Goal: Transaction & Acquisition: Purchase product/service

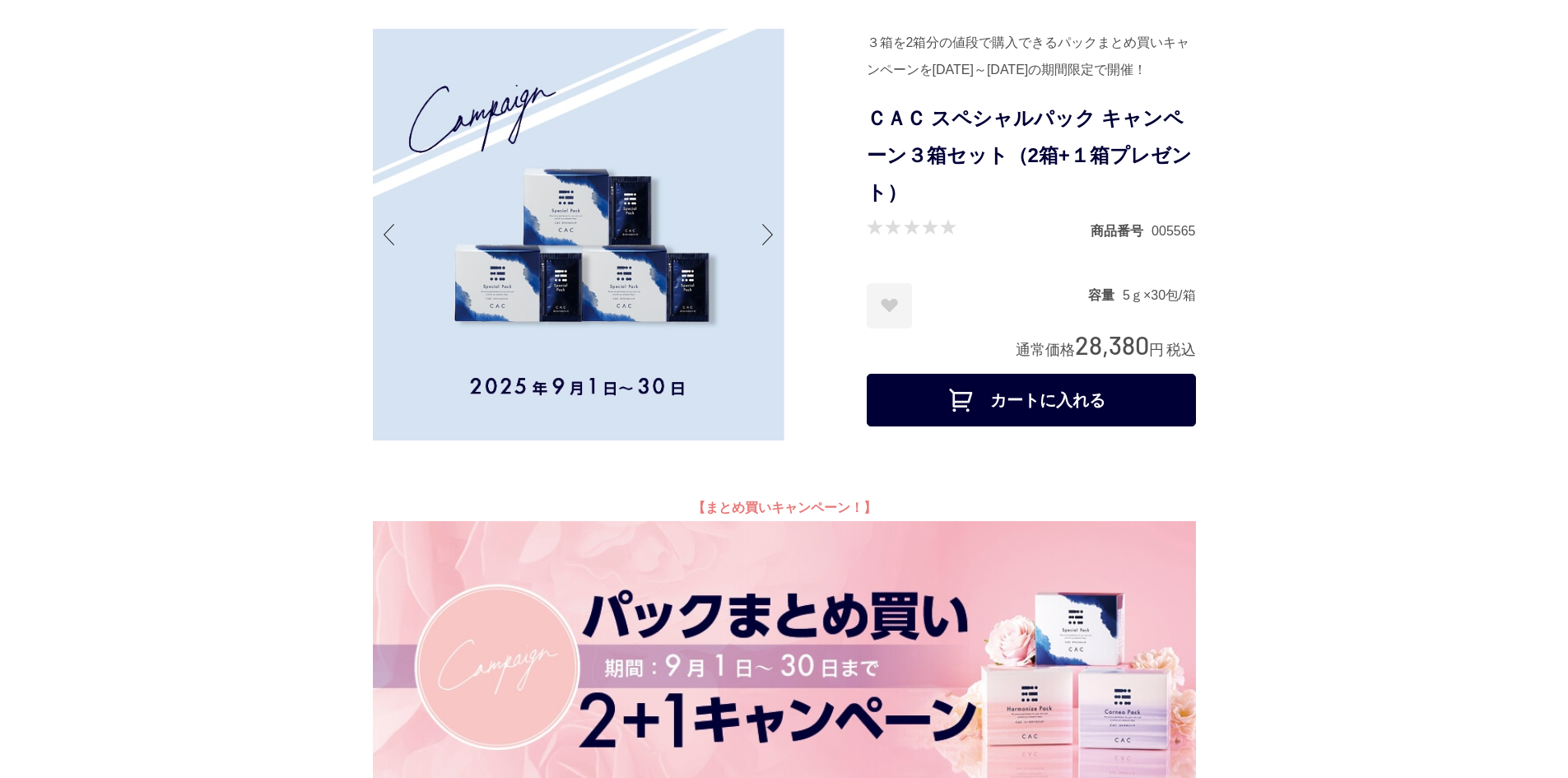
scroll to position [495, 0]
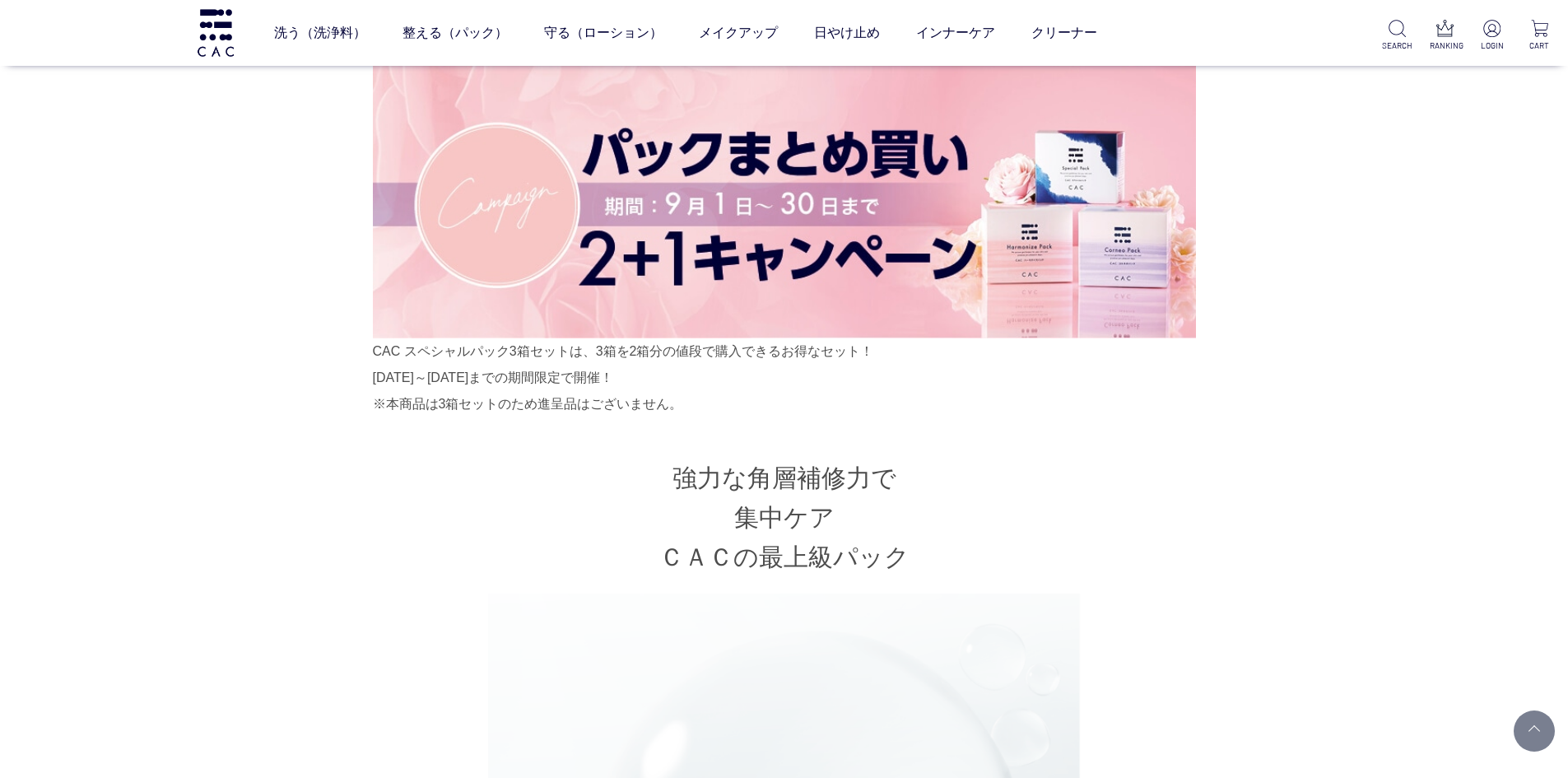
click at [829, 273] on img at bounding box center [784, 199] width 823 height 279
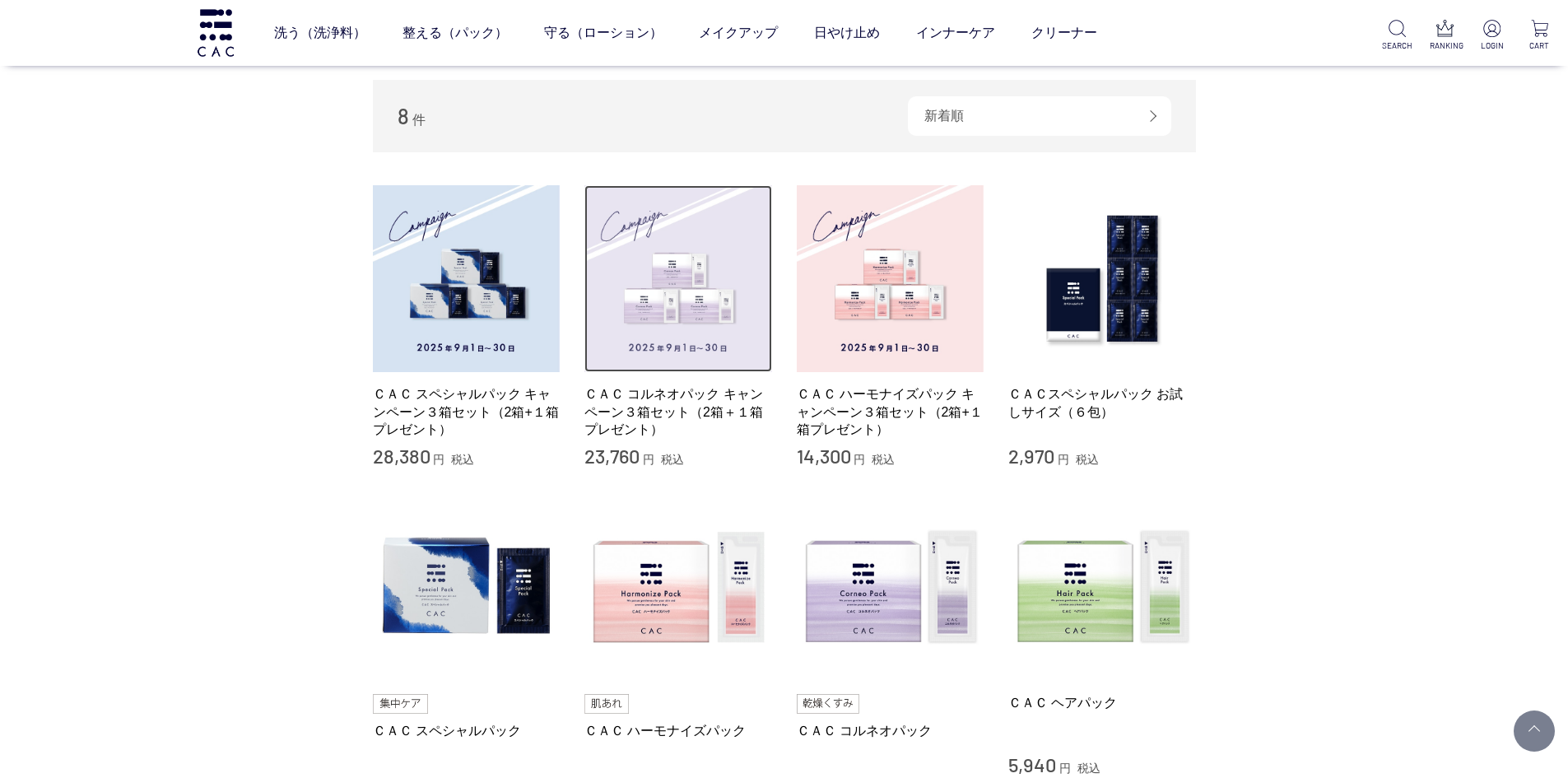
click at [665, 295] on img at bounding box center [678, 278] width 188 height 188
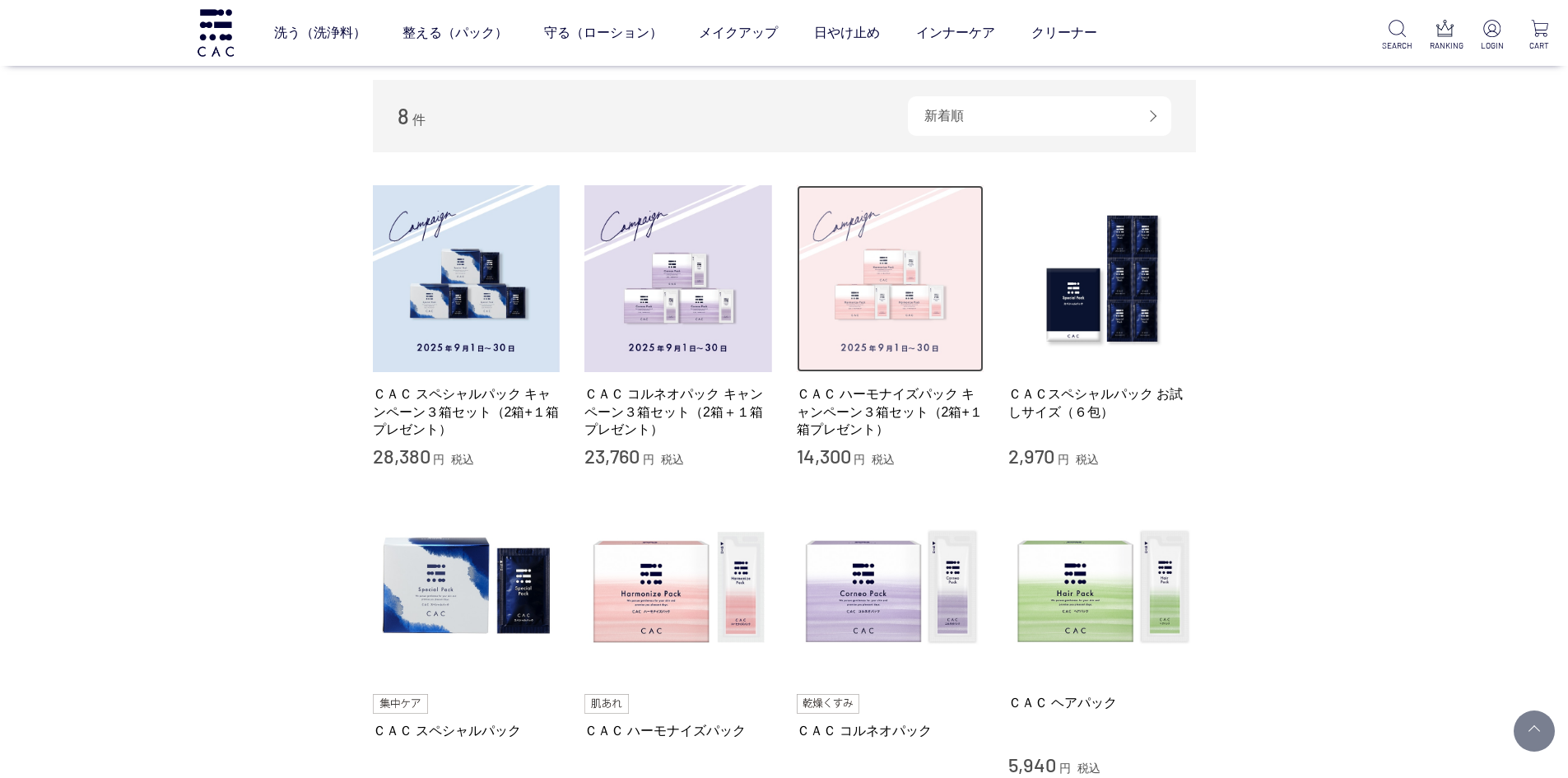
click at [875, 313] on img at bounding box center [891, 278] width 188 height 188
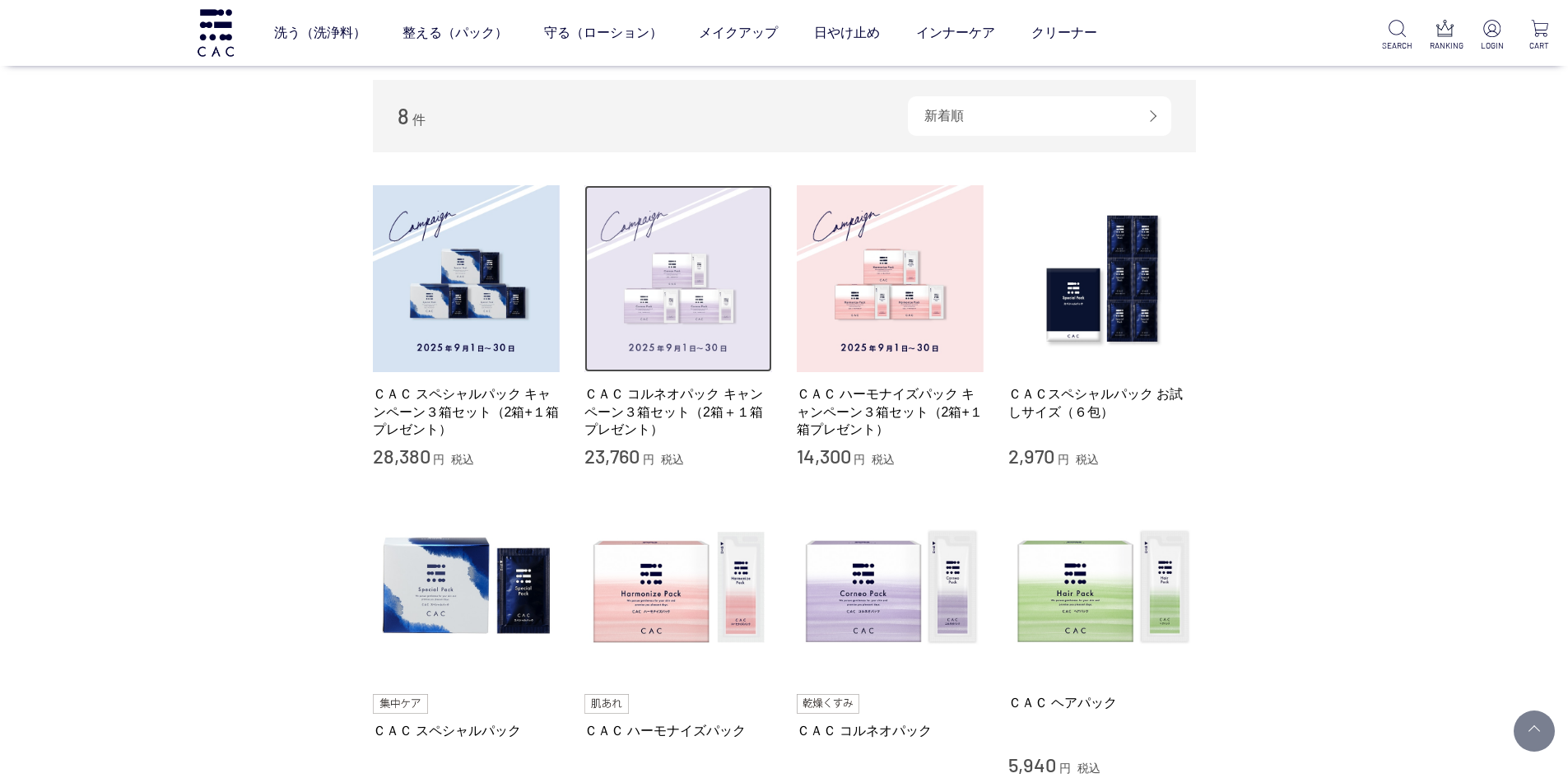
click at [600, 336] on img at bounding box center [678, 278] width 188 height 188
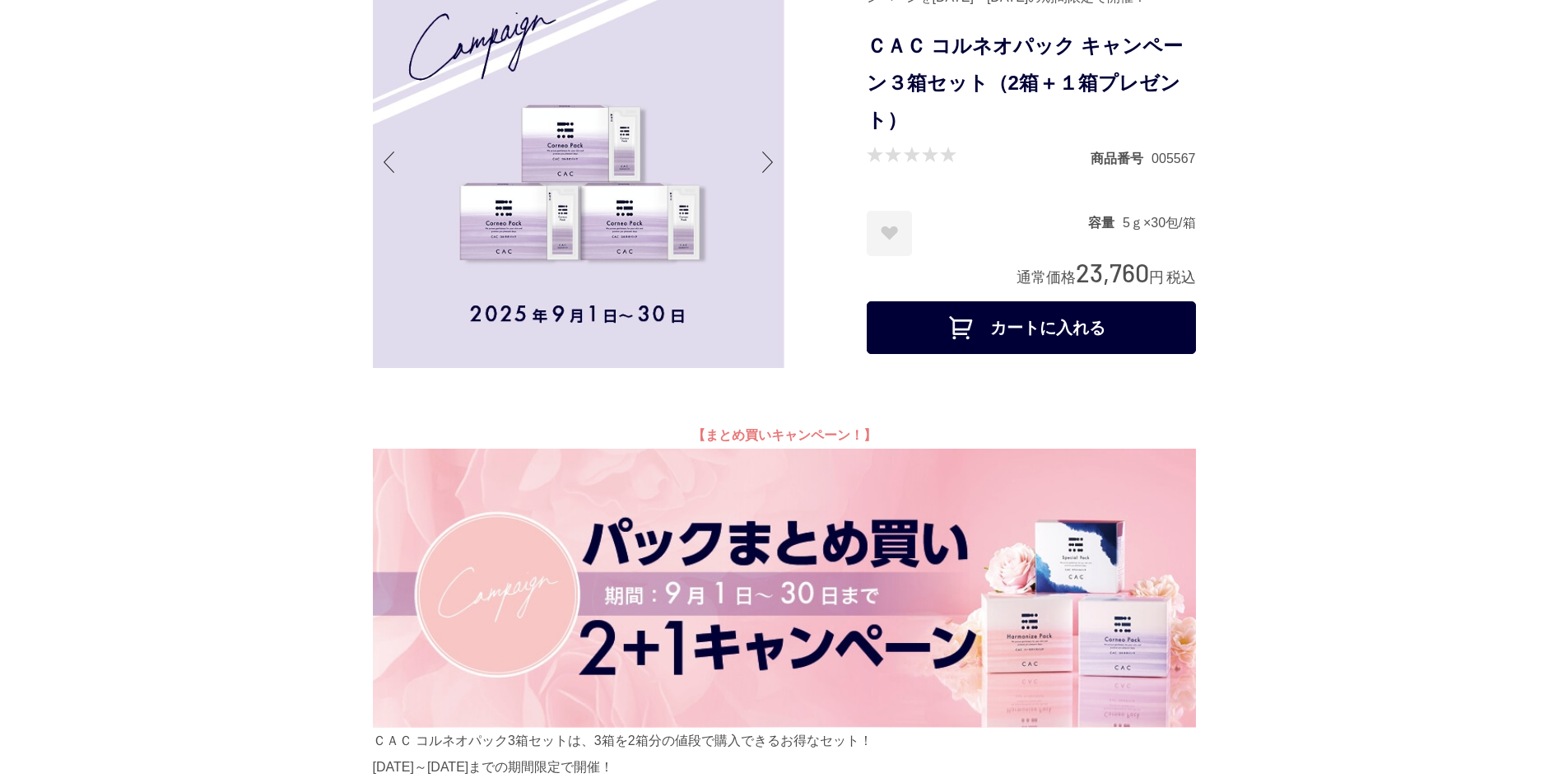
scroll to position [83, 0]
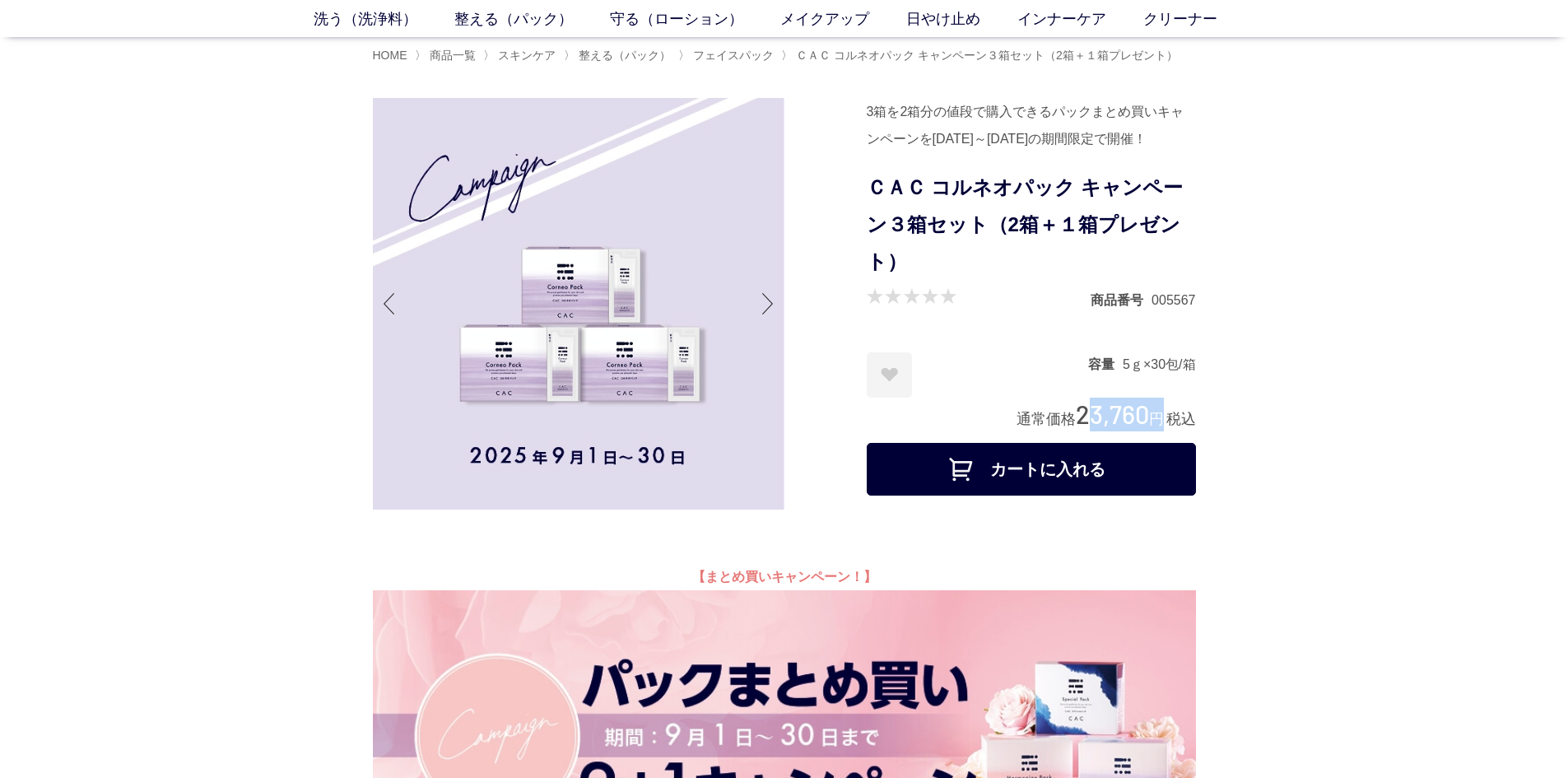
drag, startPoint x: 1077, startPoint y: 405, endPoint x: 1162, endPoint y: 400, distance: 85.1
click at [1162, 400] on div "通常価格 23,760 円 税込" at bounding box center [1107, 415] width 179 height 34
copy div "23,760 円"
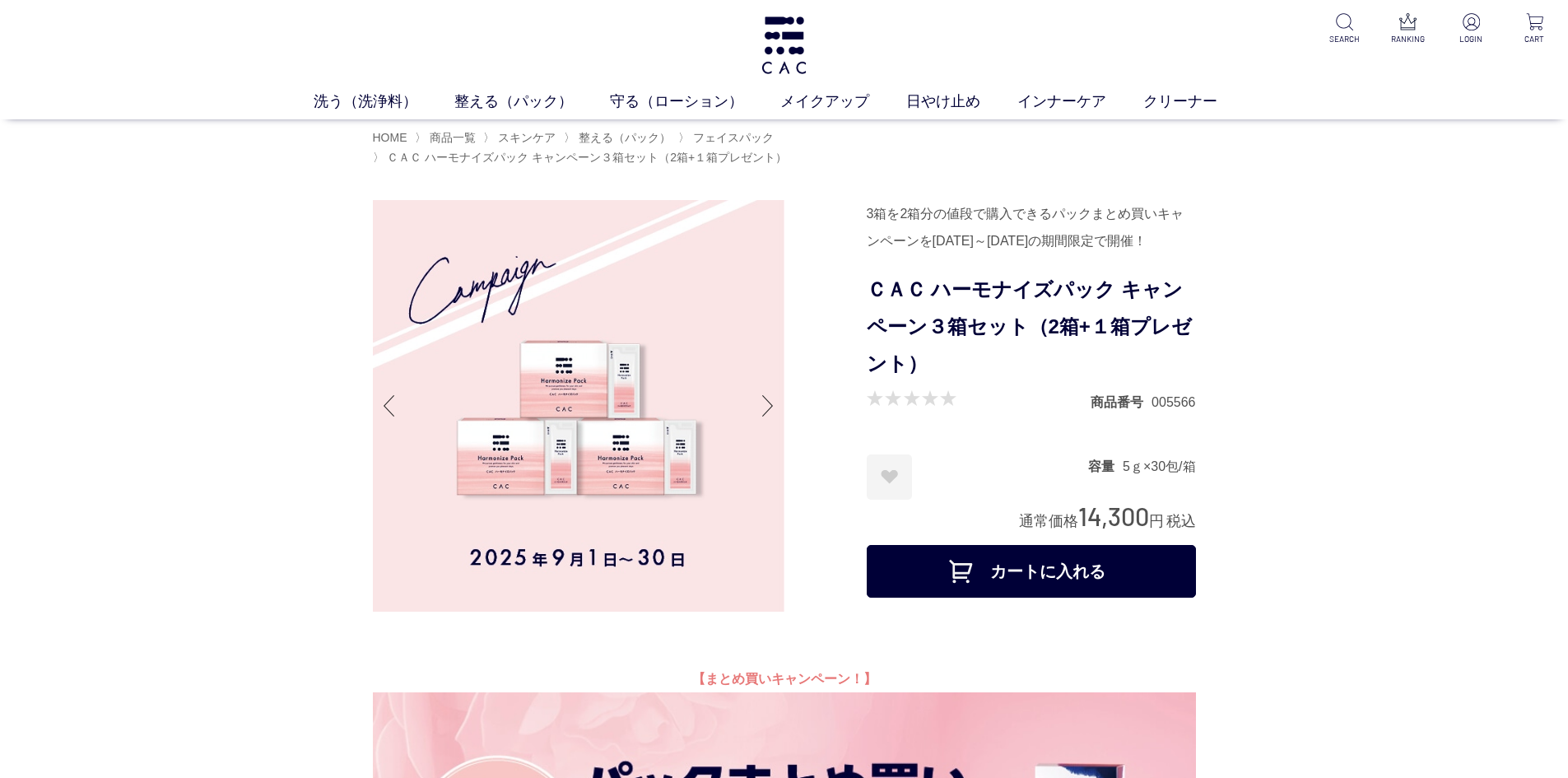
drag, startPoint x: 1079, startPoint y: 543, endPoint x: 1148, endPoint y: 543, distance: 69.0
click at [1148, 532] on span "14,300" at bounding box center [1113, 515] width 71 height 30
copy span "14,300"
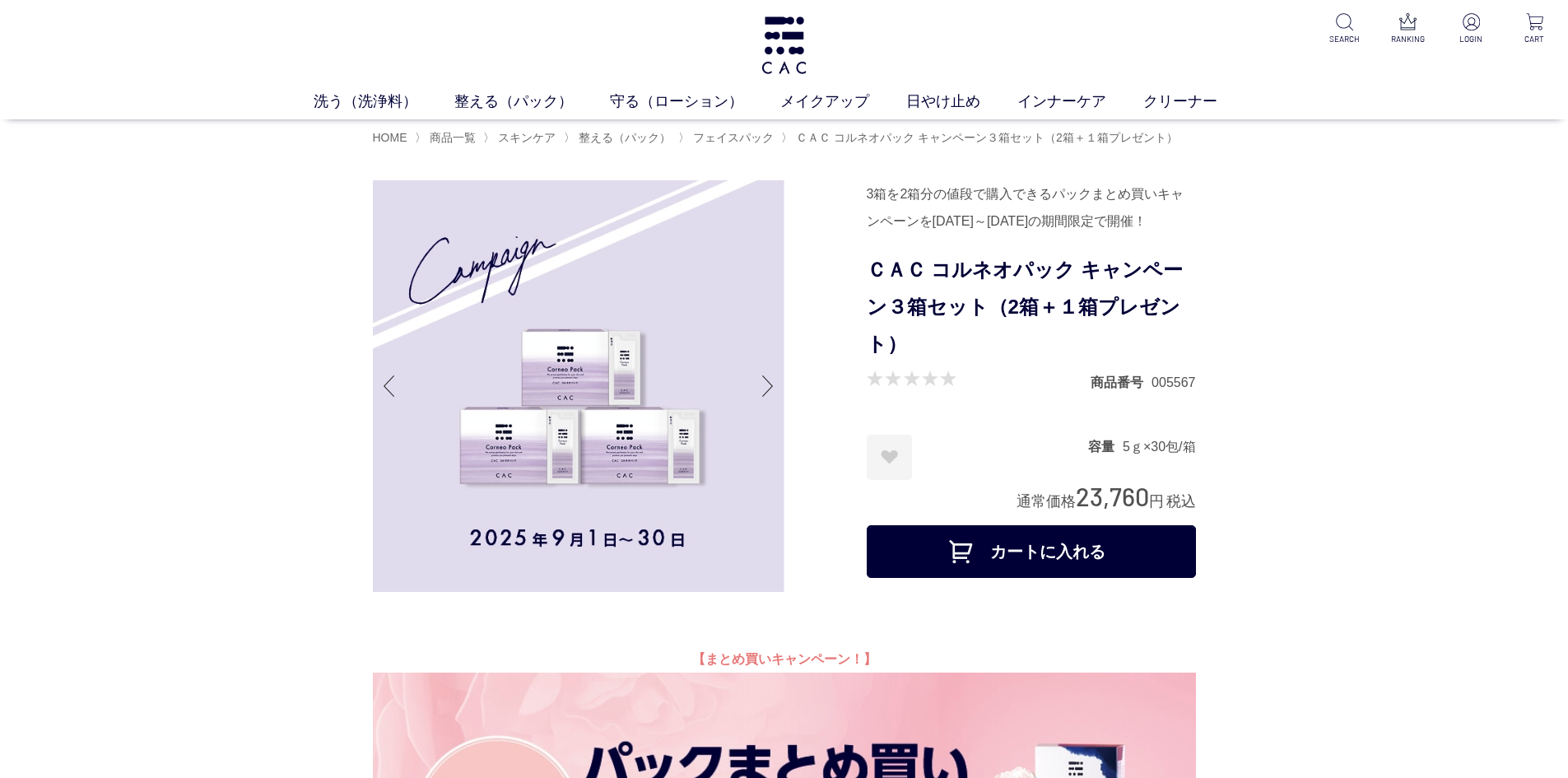
drag, startPoint x: 1070, startPoint y: 490, endPoint x: 1142, endPoint y: 490, distance: 72.0
click at [1142, 490] on div "通常価格 23,760 円 税込" at bounding box center [1107, 497] width 179 height 34
click at [1125, 490] on span "23,760" at bounding box center [1112, 496] width 73 height 30
drag, startPoint x: 1082, startPoint y: 487, endPoint x: 1104, endPoint y: 488, distance: 22.0
click at [1104, 488] on span "23,760" at bounding box center [1112, 496] width 73 height 30
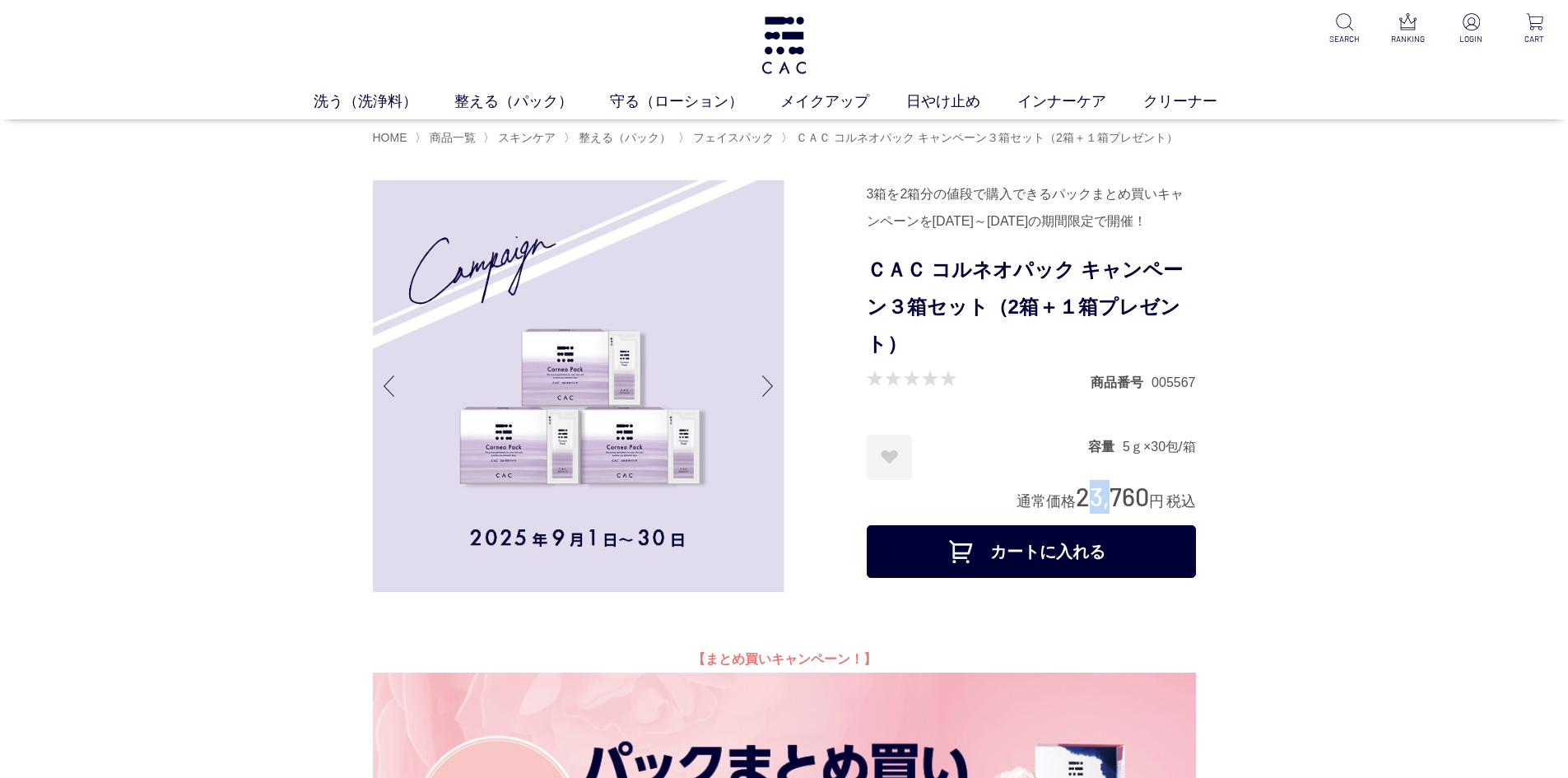
click at [1093, 489] on span "23,760" at bounding box center [1112, 496] width 73 height 30
drag, startPoint x: 1075, startPoint y: 488, endPoint x: 1161, endPoint y: 488, distance: 86.0
click at [1161, 488] on div "通常価格 23,760 円 税込" at bounding box center [1107, 497] width 179 height 34
copy div "23,760 円"
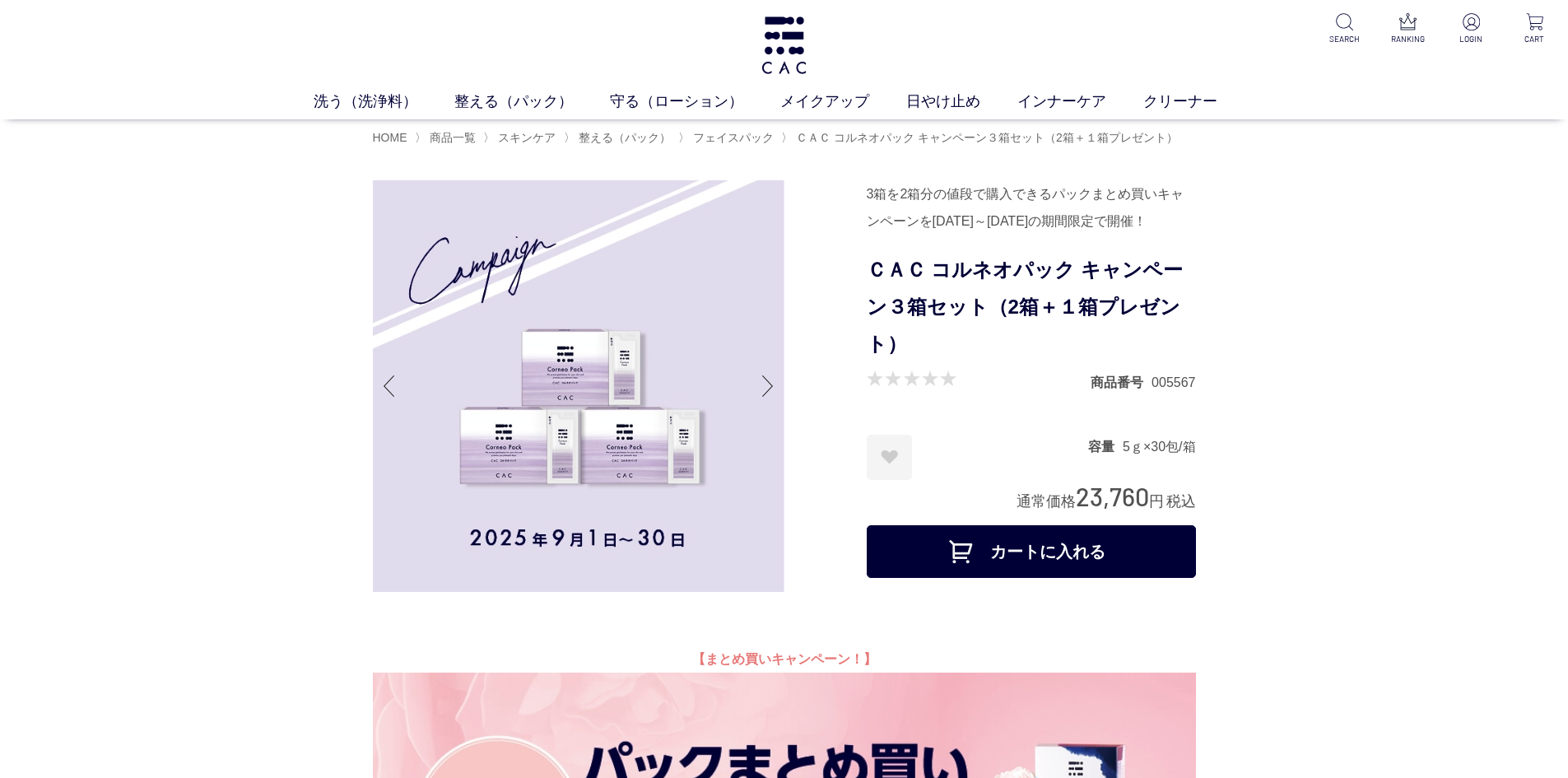
drag, startPoint x: 1386, startPoint y: 329, endPoint x: 1375, endPoint y: 321, distance: 13.6
